Goal: Task Accomplishment & Management: Complete application form

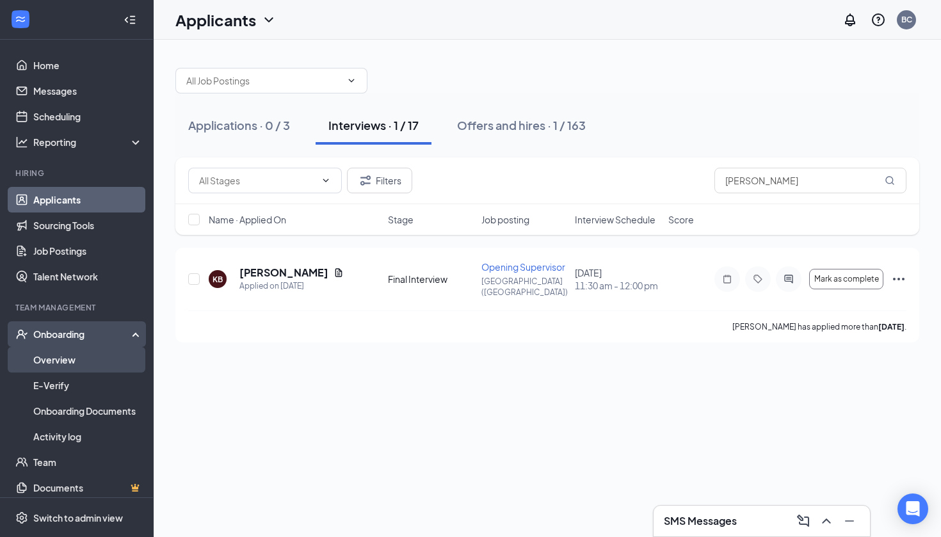
click at [85, 361] on link "Overview" at bounding box center [88, 360] width 110 height 26
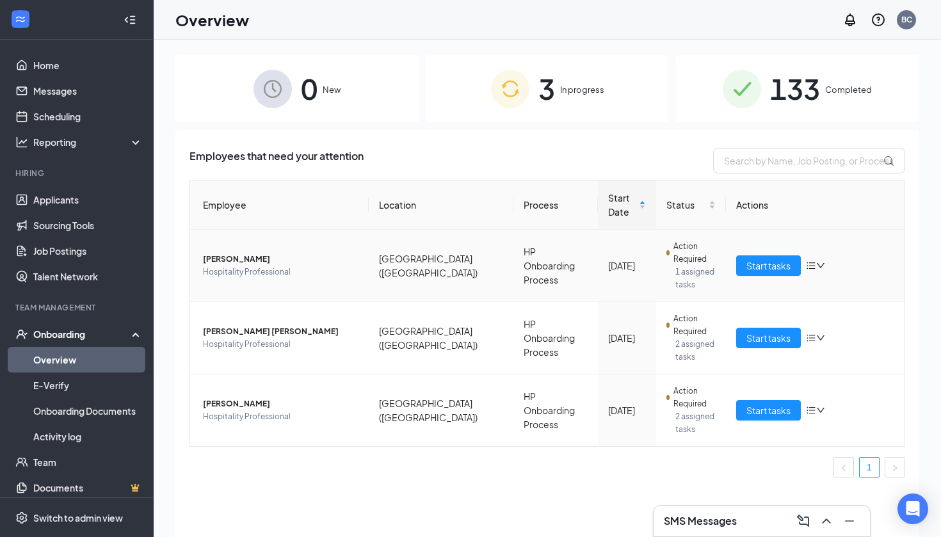
click at [747, 112] on div "133 Completed" at bounding box center [798, 88] width 244 height 67
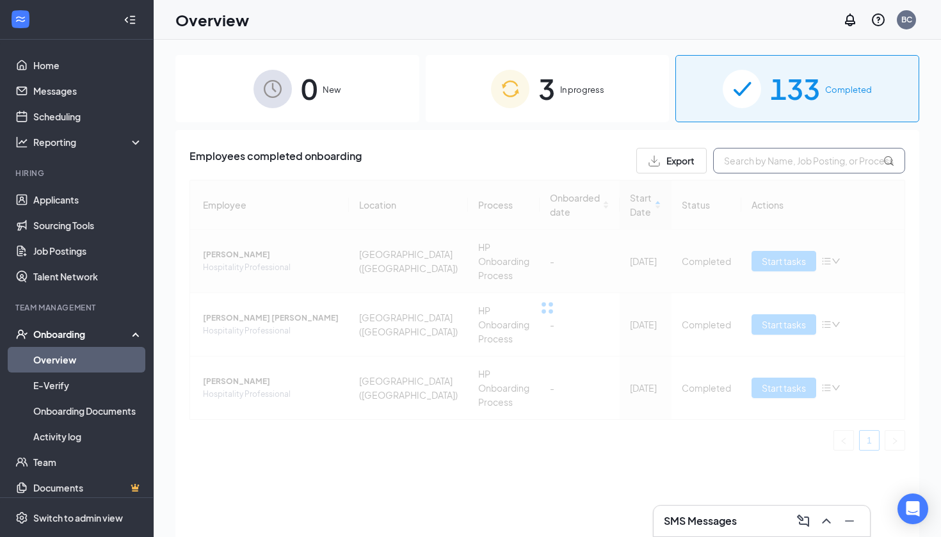
click at [751, 156] on input "text" at bounding box center [809, 161] width 192 height 26
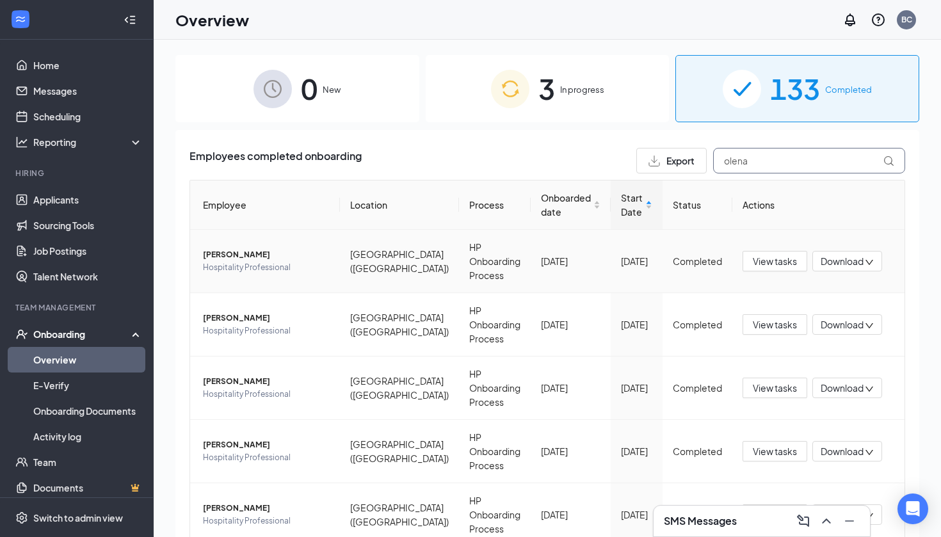
type input "olena"
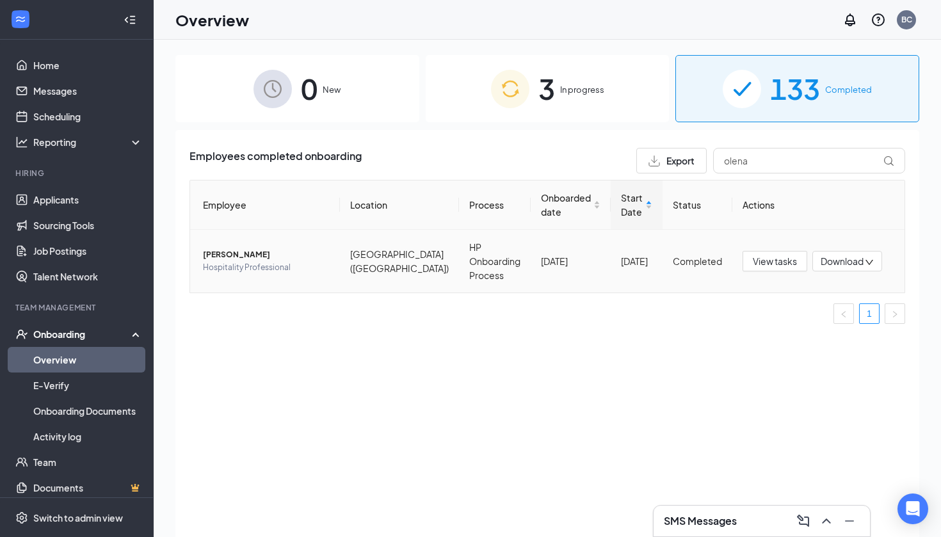
click at [254, 248] on span "[PERSON_NAME]" at bounding box center [266, 254] width 127 height 13
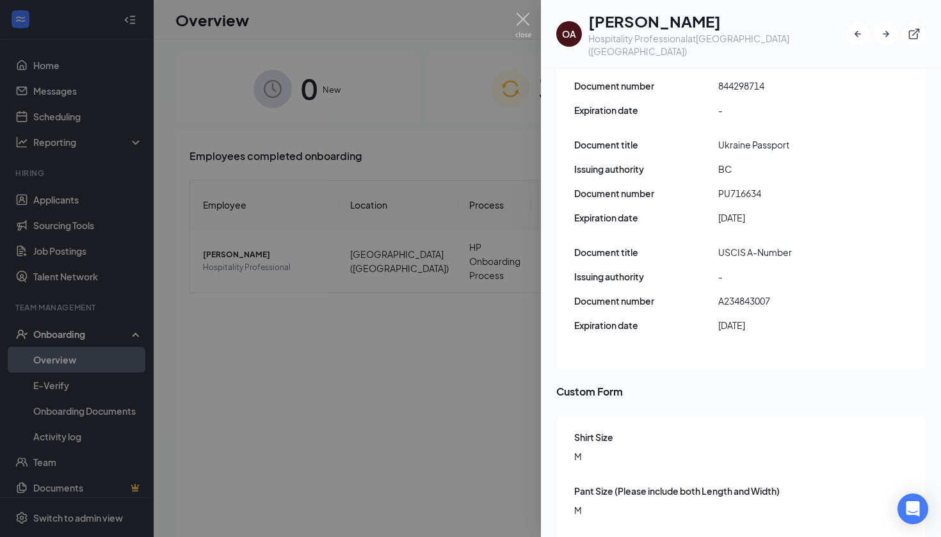
scroll to position [1577, 0]
click at [430, 273] on div at bounding box center [470, 268] width 941 height 537
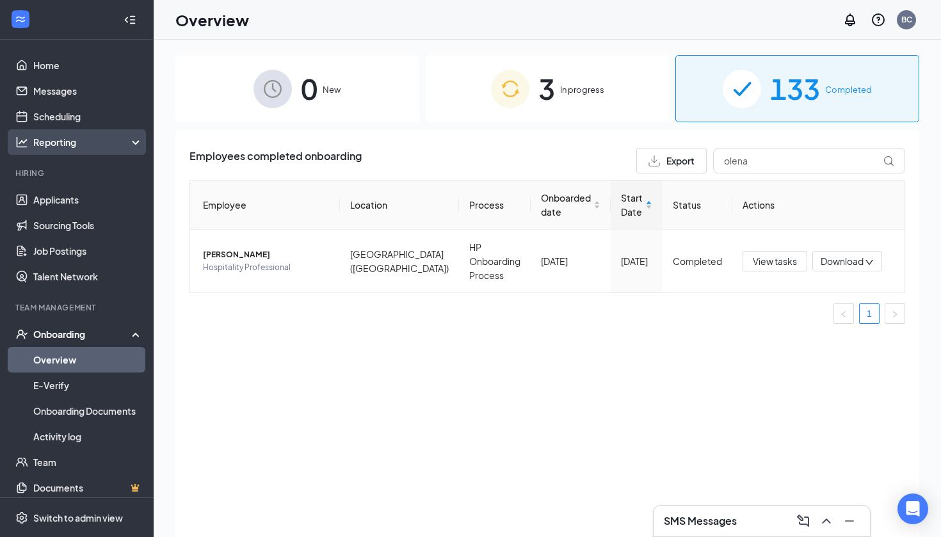
click at [85, 140] on div "Reporting" at bounding box center [88, 142] width 110 height 13
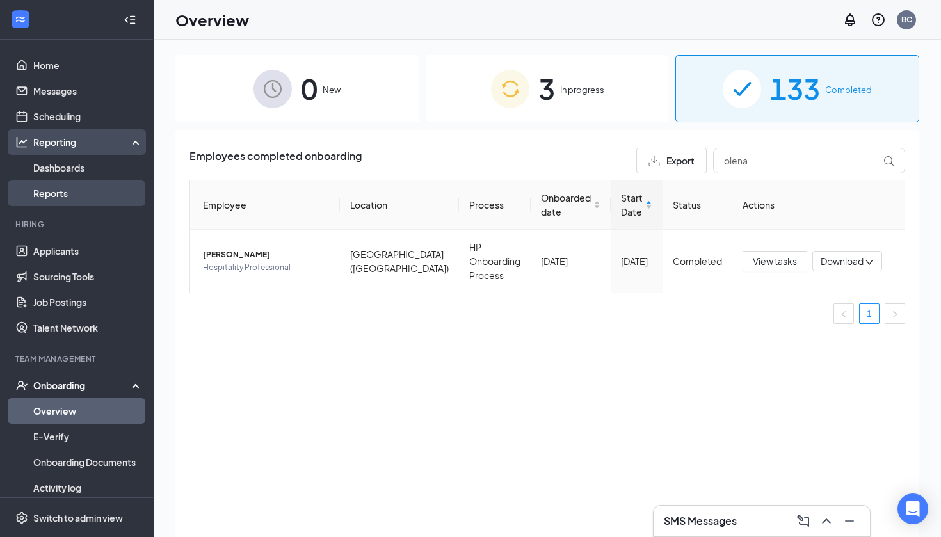
click at [97, 185] on link "Reports" at bounding box center [88, 194] width 110 height 26
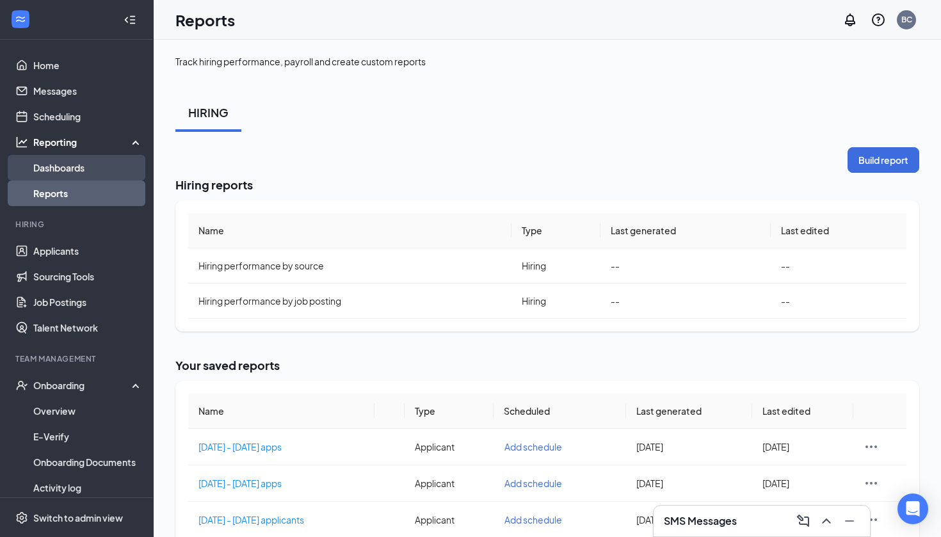
click at [101, 175] on link "Dashboards" at bounding box center [88, 168] width 110 height 26
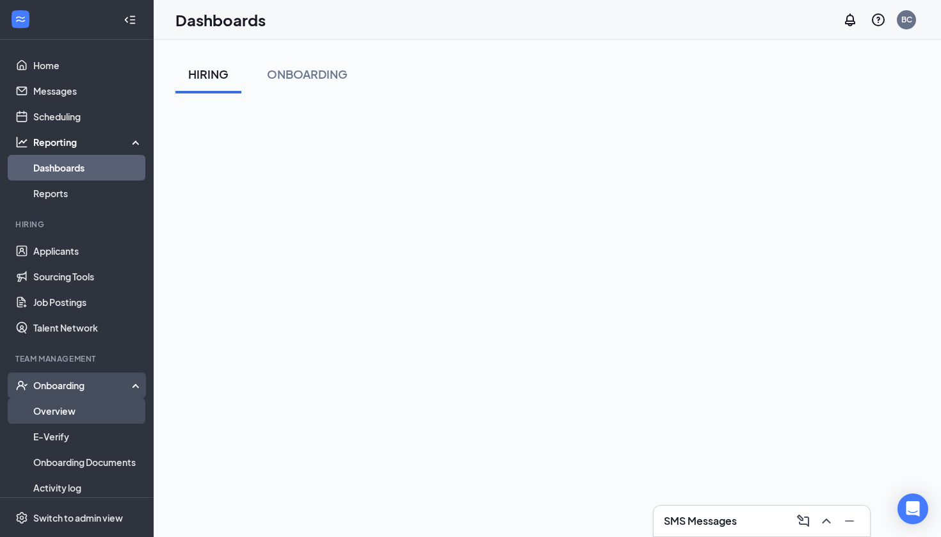
click at [76, 403] on link "Overview" at bounding box center [88, 411] width 110 height 26
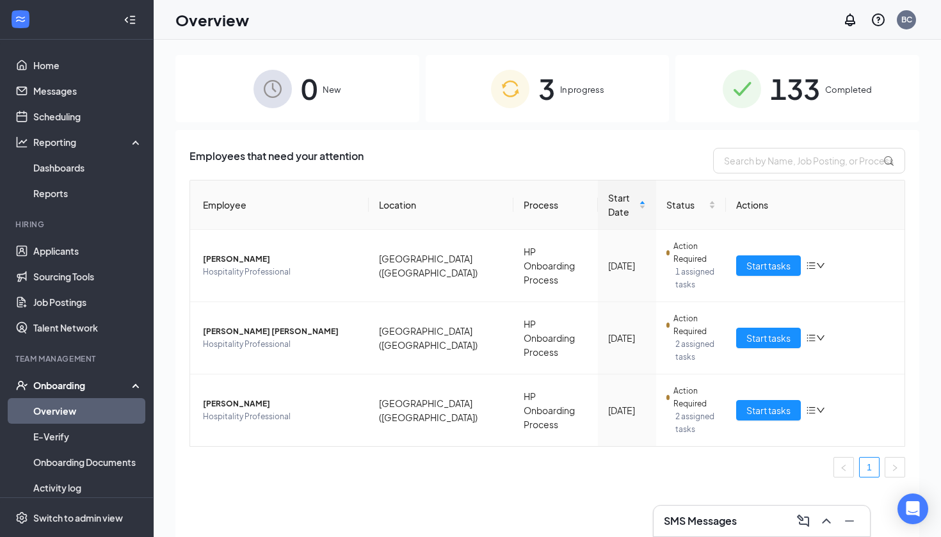
click at [542, 109] on span "3" at bounding box center [547, 89] width 17 height 44
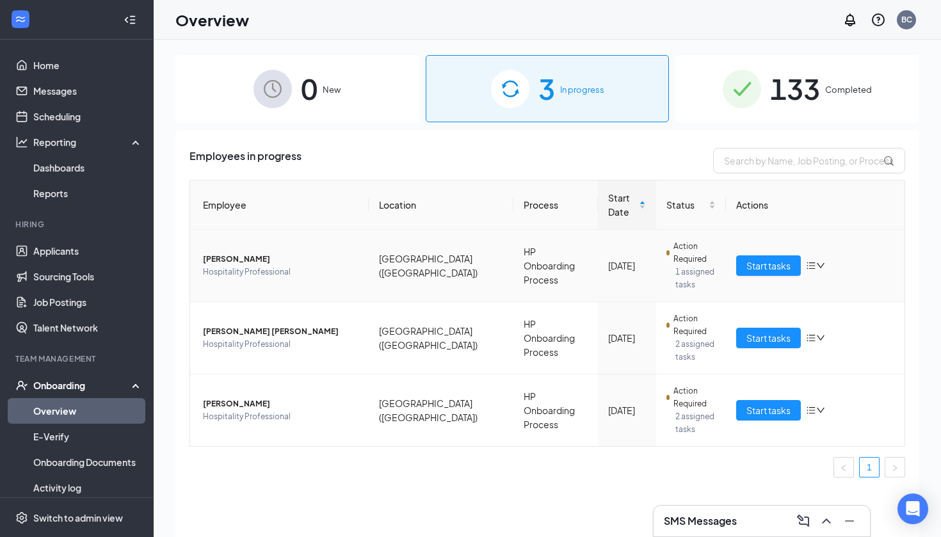
click at [268, 253] on span "[PERSON_NAME]" at bounding box center [281, 259] width 156 height 13
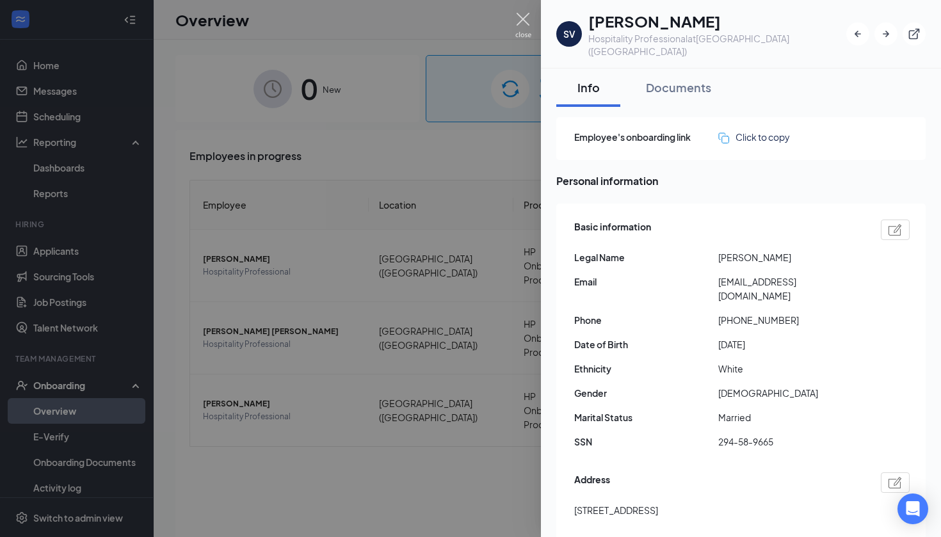
click at [517, 28] on img at bounding box center [523, 25] width 16 height 25
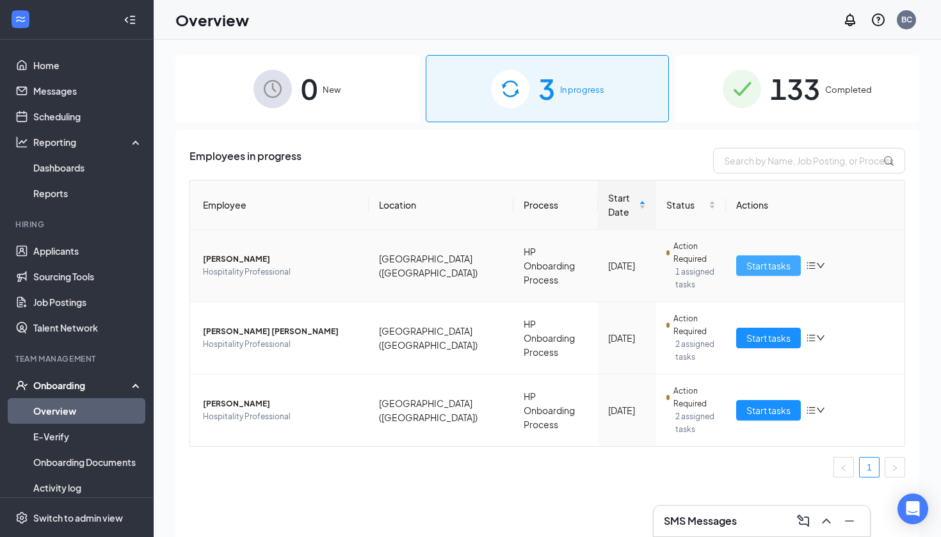
click at [767, 261] on span "Start tasks" at bounding box center [769, 266] width 44 height 14
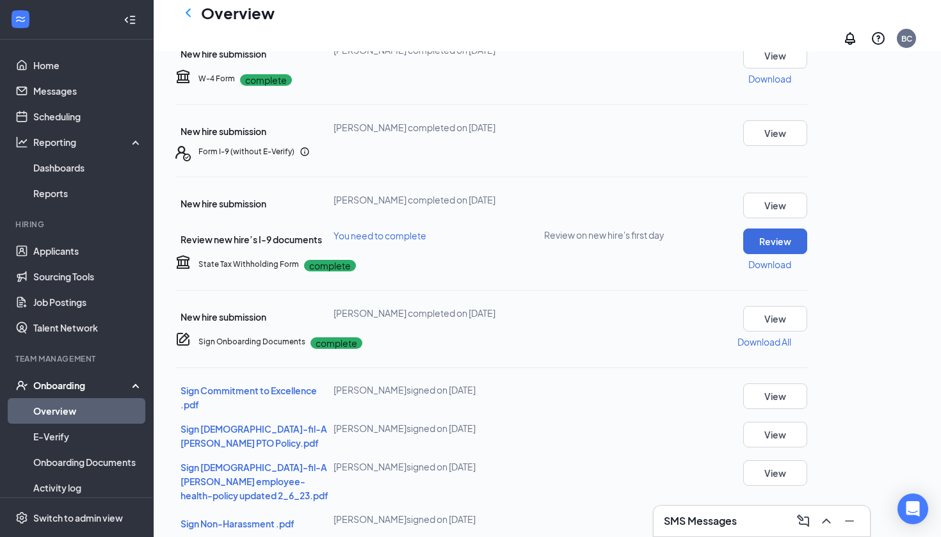
scroll to position [277, 0]
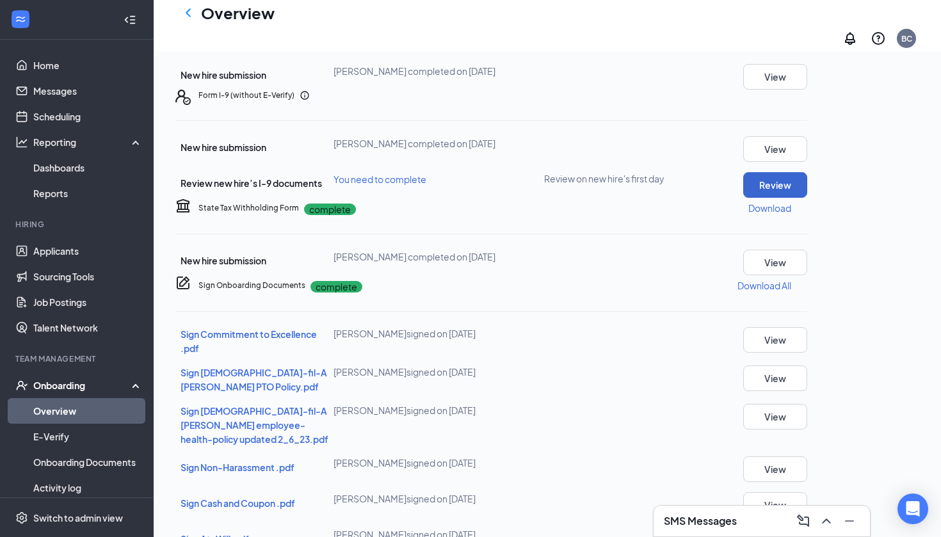
click at [808, 198] on button "Review" at bounding box center [775, 185] width 64 height 26
type input "[DATE]"
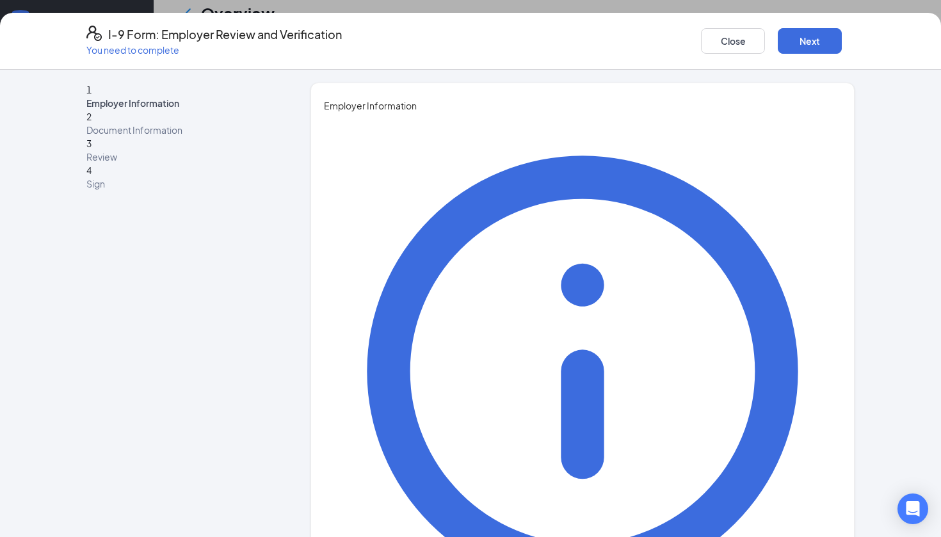
type input "[PERSON_NAME]"
type input "Executive"
click at [817, 22] on div "I-9 Form: Employer Review and Verification You need to complete Close Next" at bounding box center [470, 41] width 941 height 57
click at [804, 40] on button "Next" at bounding box center [810, 41] width 64 height 26
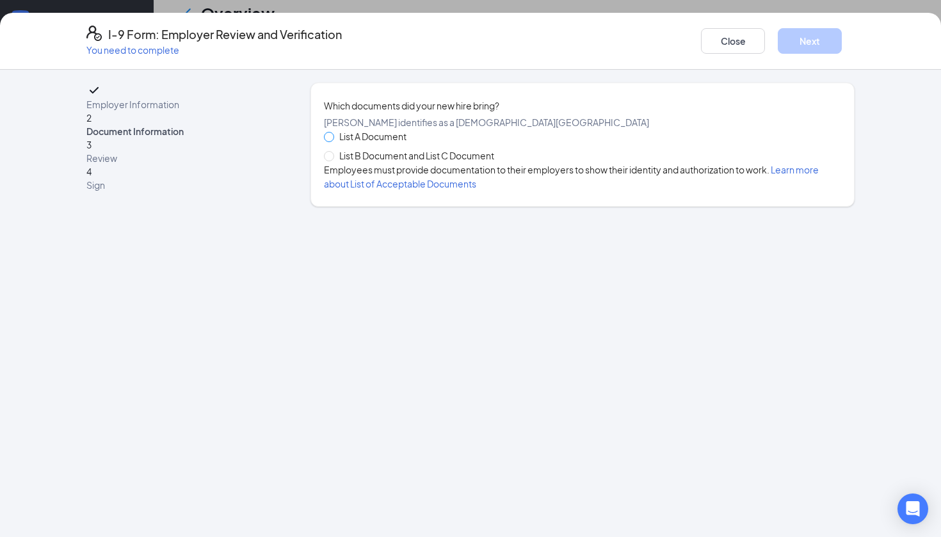
click at [330, 141] on input "List A Document" at bounding box center [328, 136] width 9 height 9
radio input "true"
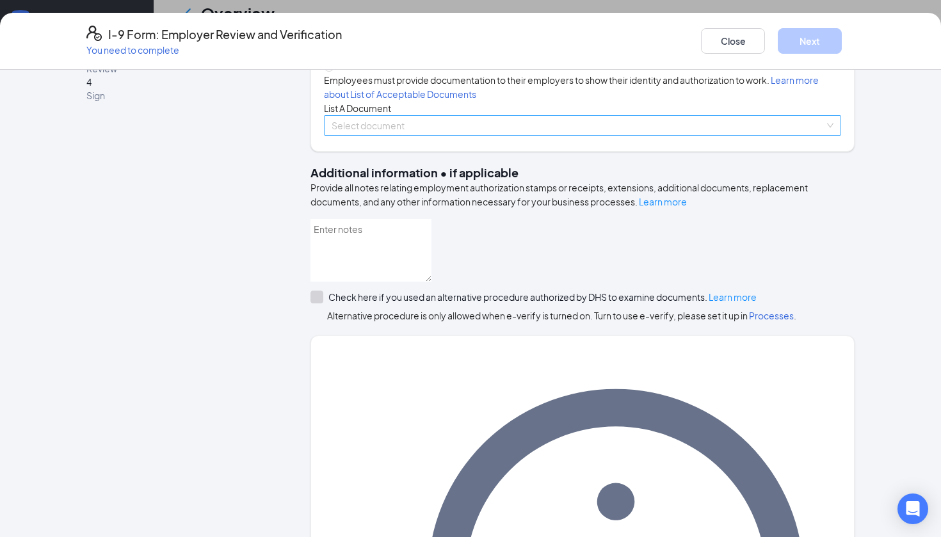
scroll to position [73, 0]
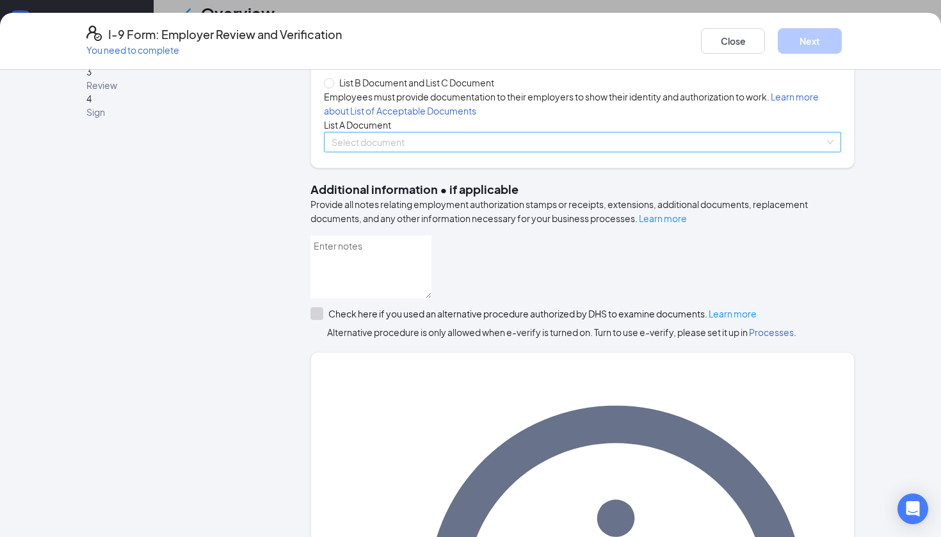
click at [449, 152] on span at bounding box center [578, 142] width 493 height 19
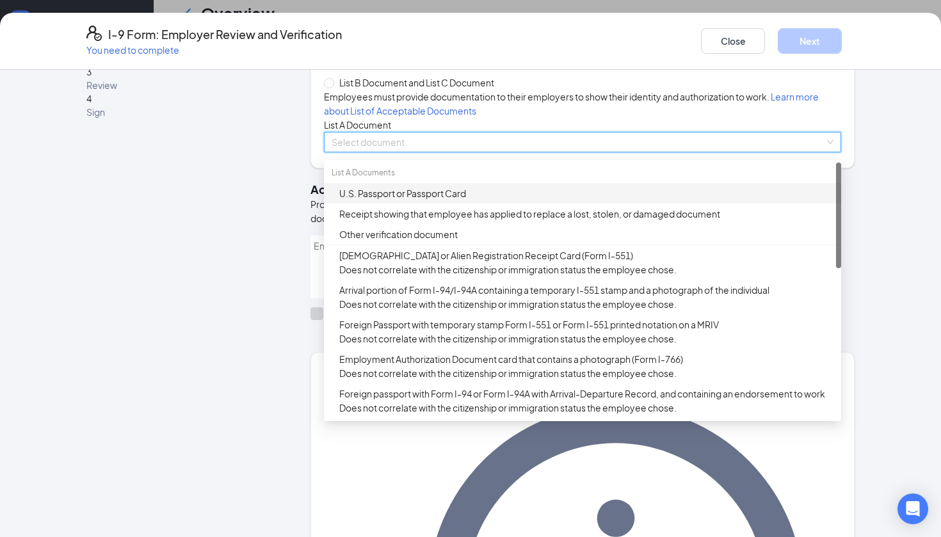
click at [439, 200] on div "U.S. Passport or Passport Card" at bounding box center [586, 193] width 494 height 14
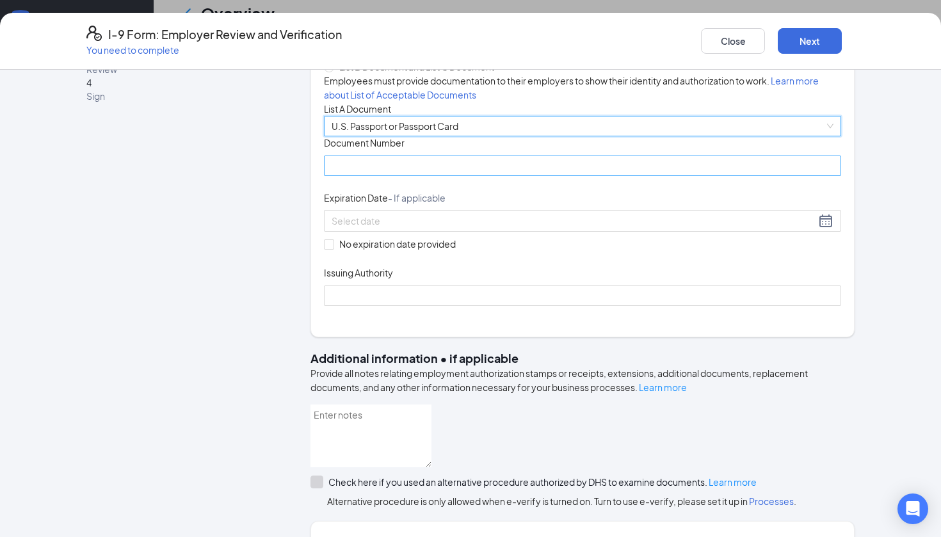
scroll to position [92, 0]
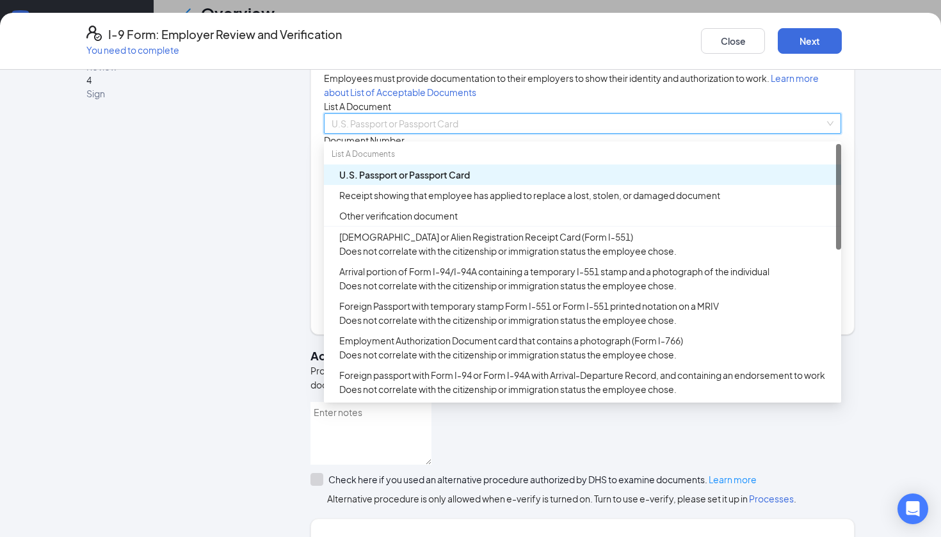
click at [513, 182] on div "U.S. Passport or Passport Card" at bounding box center [586, 175] width 494 height 14
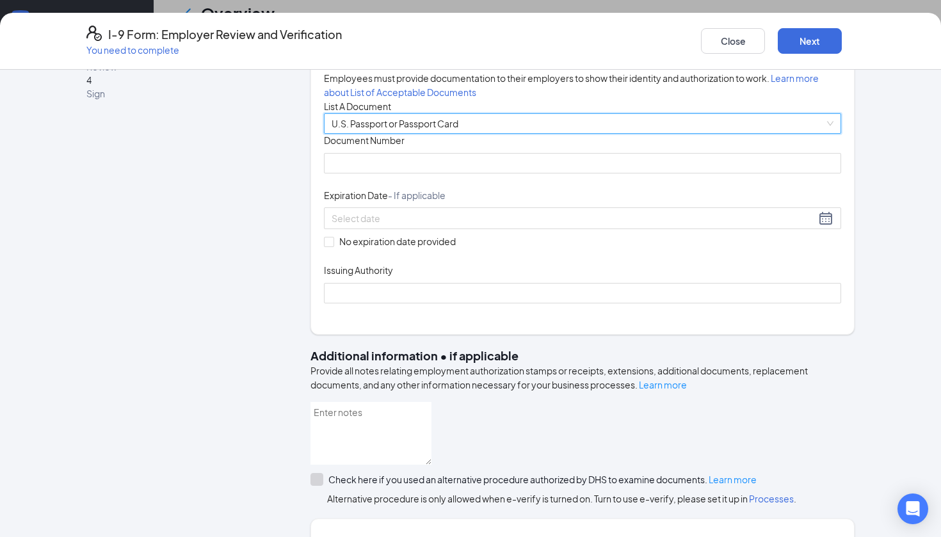
click at [467, 266] on div "Document Title U.S. Passport or Passport Card Document Number Expiration Date -…" at bounding box center [582, 218] width 517 height 169
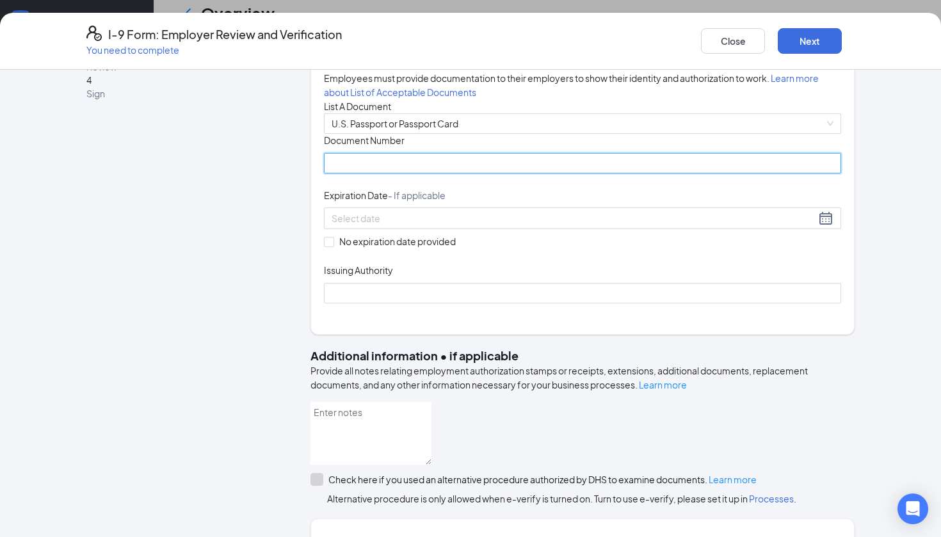
click at [478, 174] on input "Document Number" at bounding box center [582, 163] width 517 height 20
type input "572014698"
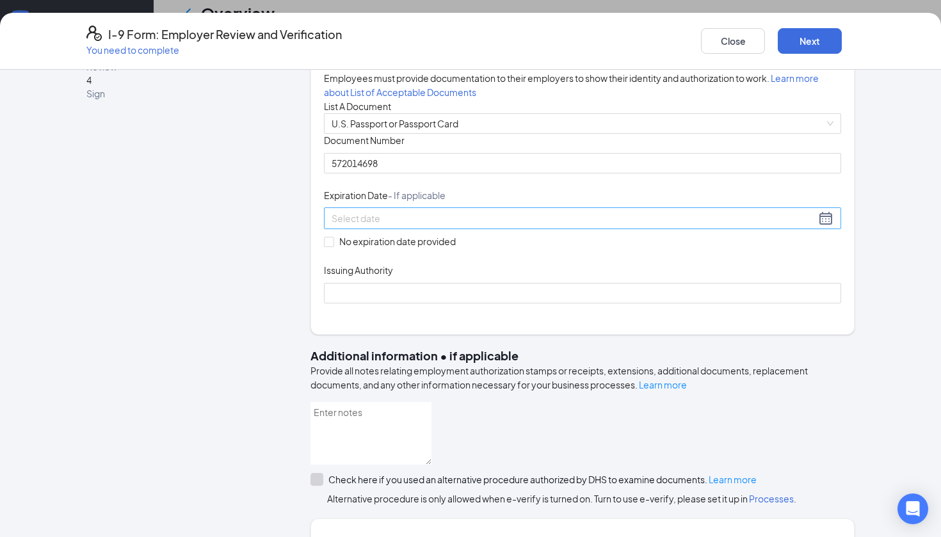
click at [387, 225] on input at bounding box center [574, 218] width 484 height 14
type input "[DATE]"
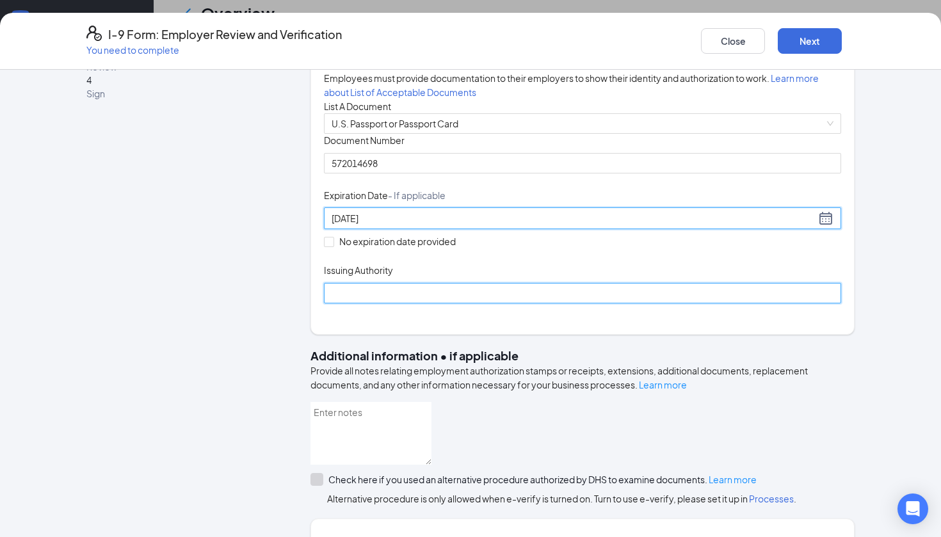
click at [352, 304] on input "Issuing Authority" at bounding box center [582, 293] width 517 height 20
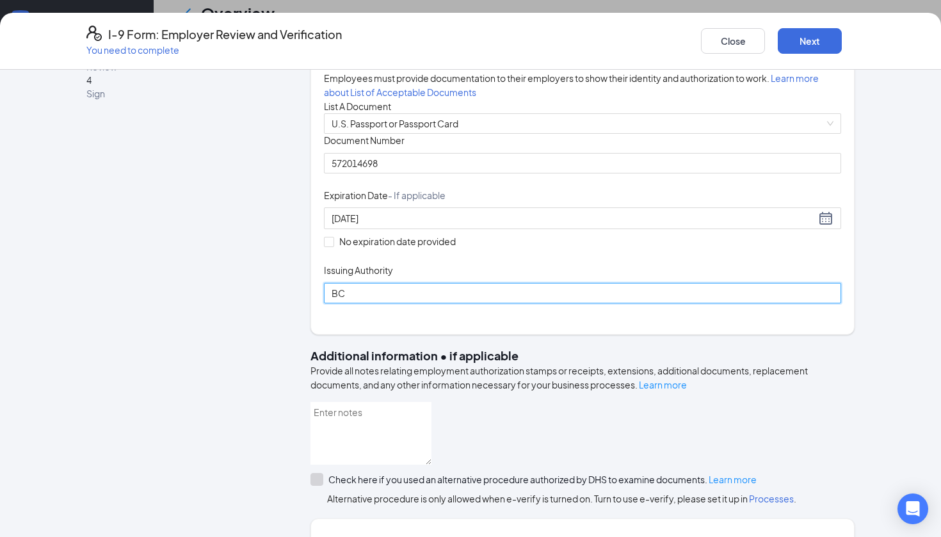
type input "BC"
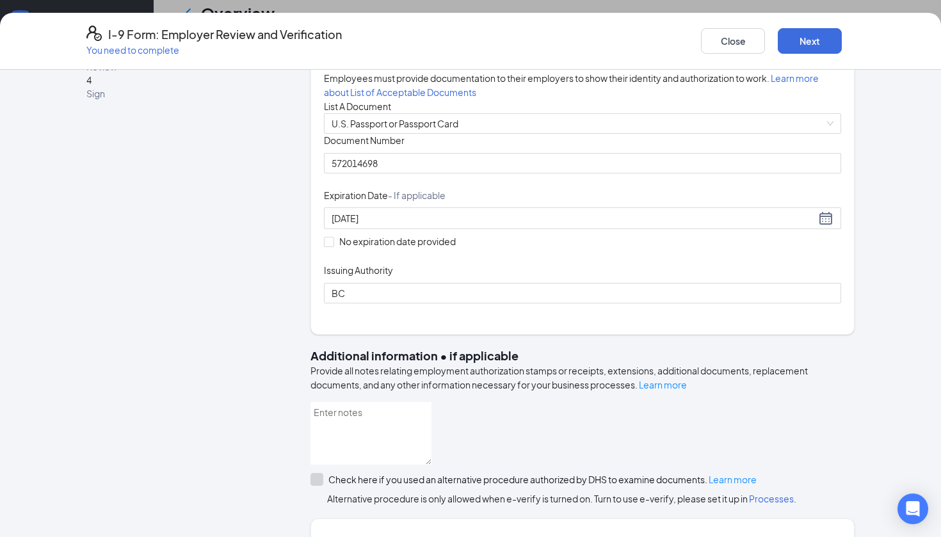
click at [546, 248] on div "[DATE] No expiration date provided" at bounding box center [582, 227] width 517 height 41
click at [792, 45] on button "Next" at bounding box center [810, 41] width 64 height 26
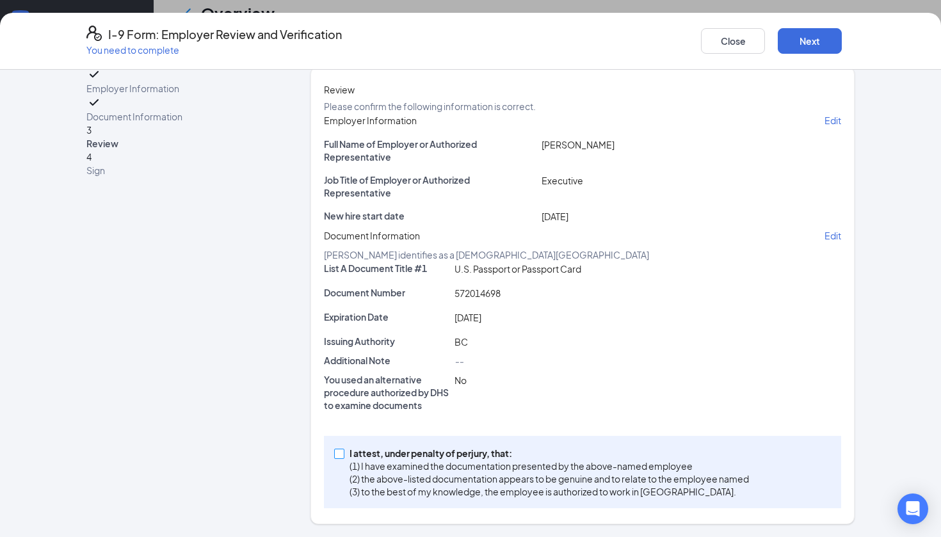
scroll to position [149, 0]
click at [341, 450] on input "I attest, under penalty of [PERSON_NAME], that: (1) I have examined the documen…" at bounding box center [338, 453] width 9 height 9
checkbox input "true"
click at [811, 29] on button "Next" at bounding box center [810, 41] width 64 height 26
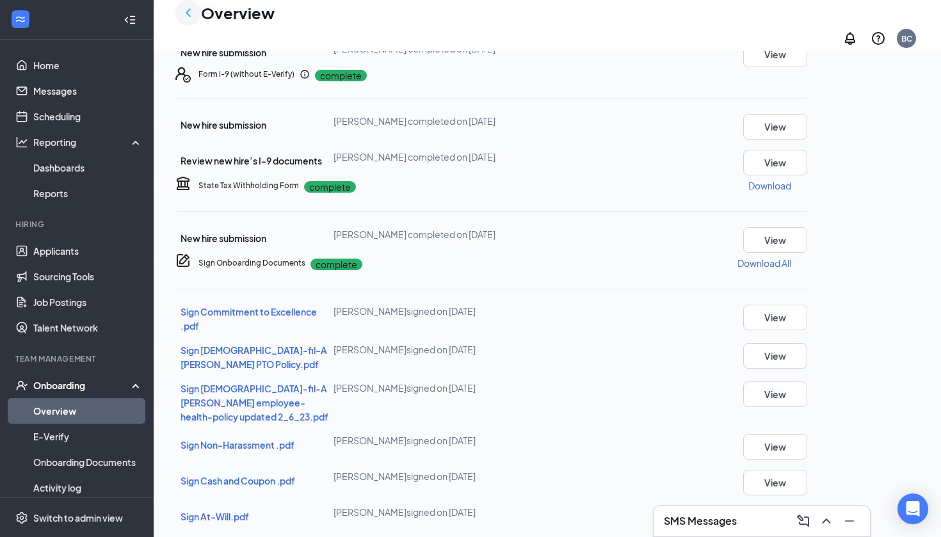
click at [191, 17] on icon "ChevronLeft" at bounding box center [188, 12] width 15 height 15
